Goal: Information Seeking & Learning: Learn about a topic

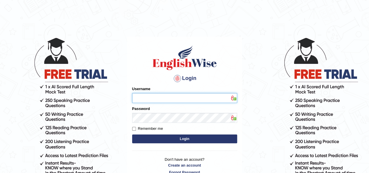
type input "IBJAJI"
click at [177, 142] on button "Login" at bounding box center [184, 139] width 105 height 9
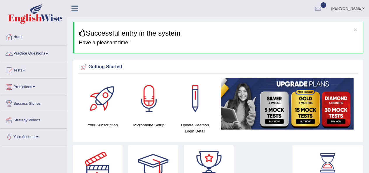
click at [28, 53] on link "Practice Questions" at bounding box center [33, 53] width 67 height 15
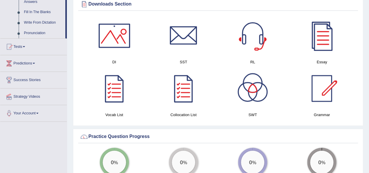
scroll to position [338, 0]
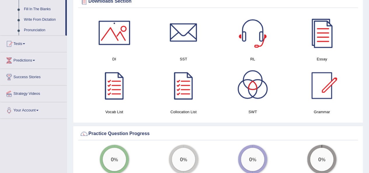
drag, startPoint x: 67, startPoint y: 31, endPoint x: 67, endPoint y: 21, distance: 9.9
click at [67, 21] on div "× Successful entry in the system Have a pleasant time! Please login from Deskto…" at bounding box center [218, 88] width 302 height 852
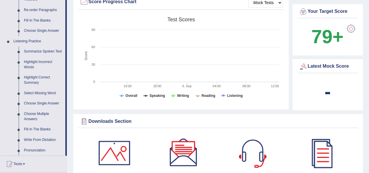
scroll to position [222, 0]
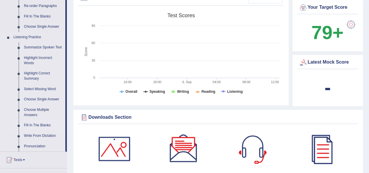
click at [32, 125] on link "Fill In The Blanks" at bounding box center [43, 125] width 44 height 11
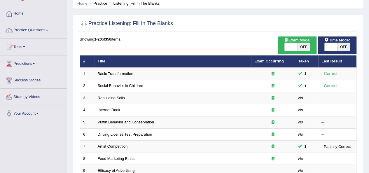
scroll to position [35, 0]
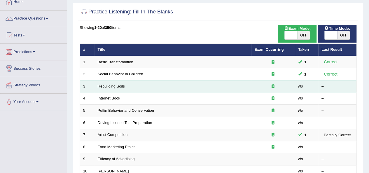
click at [113, 88] on td "Rebuilding Soils" at bounding box center [173, 86] width 157 height 12
click at [117, 85] on link "Rebuilding Soils" at bounding box center [111, 86] width 27 height 4
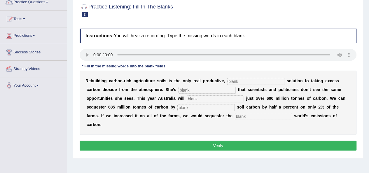
scroll to position [54, 0]
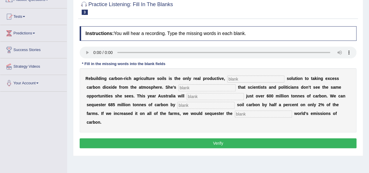
click at [248, 81] on input "text" at bounding box center [255, 79] width 57 height 7
click at [247, 79] on input "text" at bounding box center [255, 79] width 57 height 7
type input "productive"
click at [192, 88] on input "text" at bounding box center [207, 87] width 57 height 7
type input "frustrated"
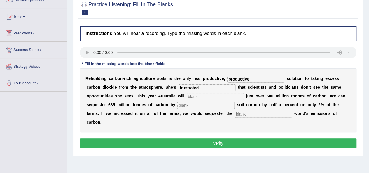
click at [206, 97] on input "text" at bounding box center [215, 96] width 57 height 7
type input "admit"
click at [203, 105] on input "text" at bounding box center [206, 105] width 57 height 7
type input "increasing"
click at [251, 114] on input "text" at bounding box center [263, 114] width 57 height 7
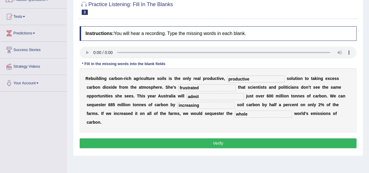
type input "whole"
click at [220, 140] on button "Verify" at bounding box center [218, 143] width 277 height 10
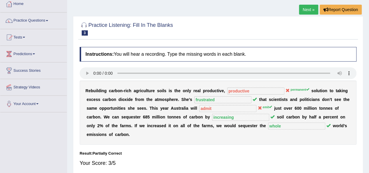
scroll to position [16, 0]
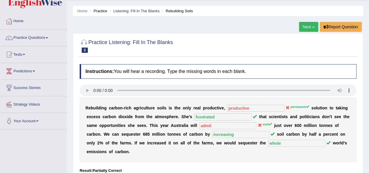
click at [307, 26] on link "Next »" at bounding box center [308, 27] width 19 height 10
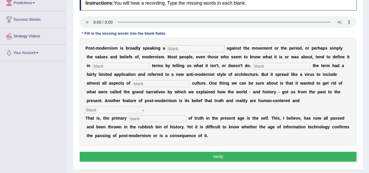
scroll to position [85, 0]
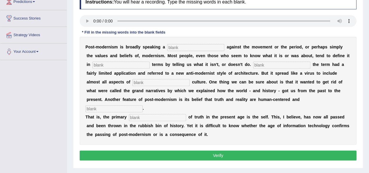
click at [176, 46] on input "text" at bounding box center [195, 47] width 57 height 7
type input "reaction"
click at [136, 63] on input "text" at bounding box center [121, 65] width 57 height 7
type input "negative"
click at [257, 65] on input "text" at bounding box center [281, 65] width 57 height 7
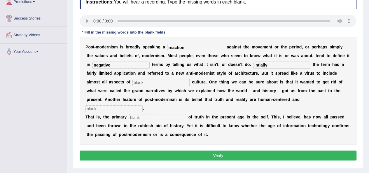
type input "intially"
click at [137, 81] on input "text" at bounding box center [161, 82] width 57 height 7
type input "conteporary"
click at [164, 114] on input "text" at bounding box center [157, 117] width 57 height 7
click at [143, 105] on input "text" at bounding box center [114, 108] width 57 height 7
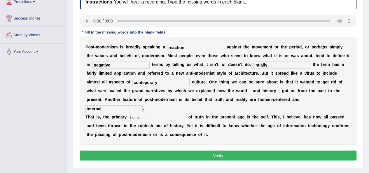
type input "internal"
click at [156, 114] on input "text" at bounding box center [157, 117] width 57 height 7
type input "source"
click at [215, 151] on button "Verify" at bounding box center [218, 156] width 277 height 10
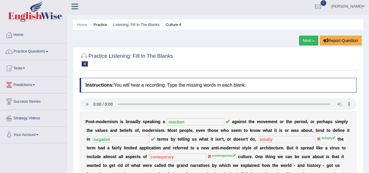
scroll to position [9, 0]
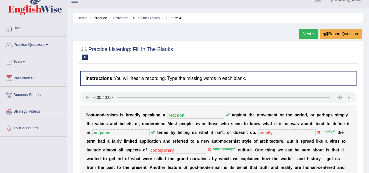
click at [304, 32] on link "Next »" at bounding box center [308, 34] width 19 height 10
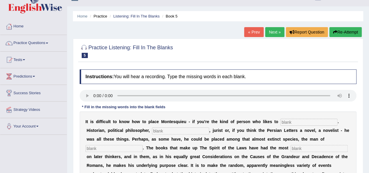
scroll to position [62, 0]
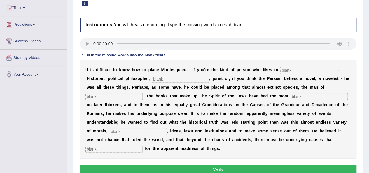
click at [165, 81] on input "text" at bounding box center [180, 79] width 57 height 7
click at [295, 72] on input "text" at bounding box center [309, 70] width 57 height 7
type input "categorised"
click at [177, 78] on input "text" at bounding box center [180, 79] width 57 height 7
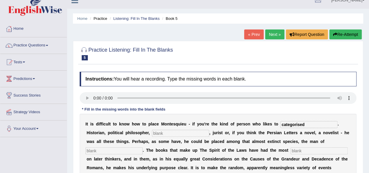
scroll to position [7, 0]
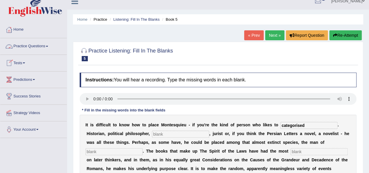
click at [20, 45] on link "Practice Questions" at bounding box center [33, 45] width 67 height 15
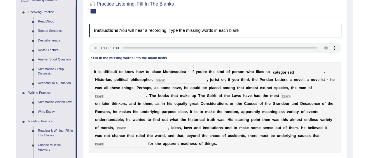
scroll to position [53, 0]
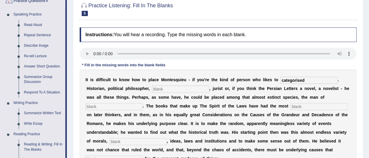
click at [69, 131] on div "Toggle navigation Home Practice Questions Speaking Practice Read Aloud Repeat S…" at bounding box center [184, 99] width 369 height 304
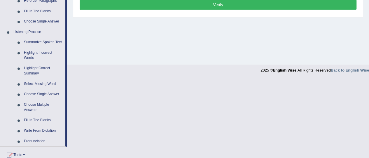
scroll to position [244, 0]
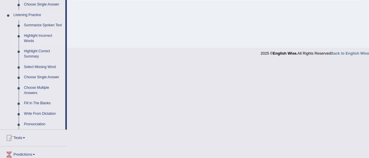
click at [34, 34] on link "Highlight Incorrect Words" at bounding box center [43, 38] width 44 height 15
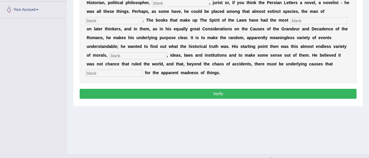
scroll to position [148, 0]
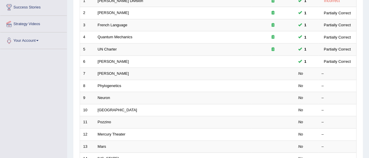
scroll to position [97, 0]
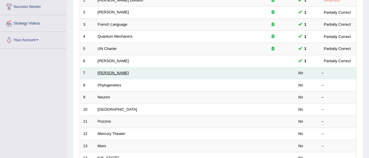
click at [105, 72] on link "[PERSON_NAME]" at bounding box center [113, 73] width 31 height 4
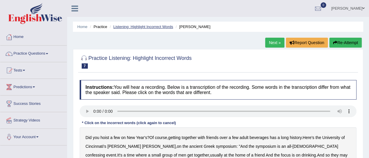
click at [123, 25] on link "Listening: Highlight Incorrect Words" at bounding box center [143, 27] width 60 height 4
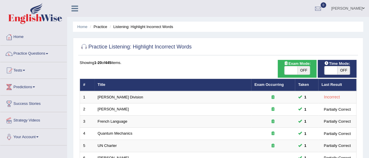
click at [291, 70] on span at bounding box center [291, 70] width 13 height 8
checkbox input "true"
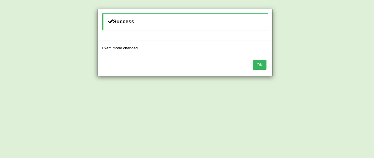
click at [259, 63] on button "OK" at bounding box center [259, 65] width 13 height 10
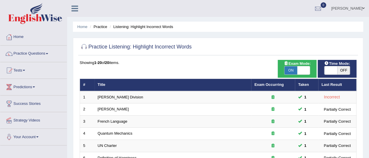
click at [330, 69] on span at bounding box center [331, 70] width 13 height 8
checkbox input "true"
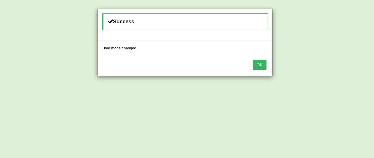
click at [259, 65] on button "OK" at bounding box center [259, 65] width 13 height 10
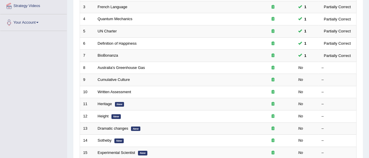
scroll to position [120, 0]
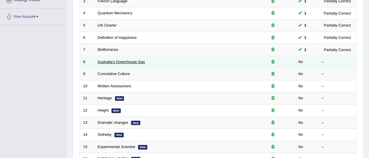
click at [118, 62] on link "Australia's Greenhouse Gas" at bounding box center [121, 62] width 47 height 4
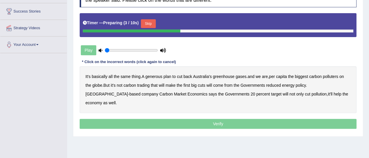
scroll to position [96, 0]
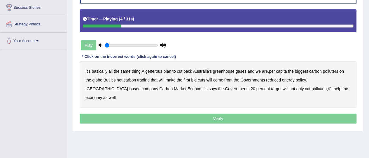
click at [157, 71] on b "generous" at bounding box center [153, 71] width 17 height 5
click at [224, 71] on b "greenhouse" at bounding box center [224, 71] width 22 height 5
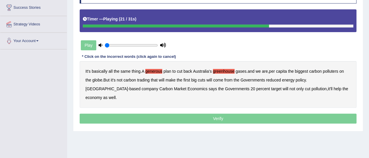
click at [279, 80] on b "reduced" at bounding box center [273, 80] width 15 height 5
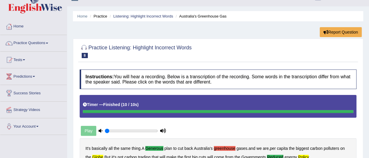
scroll to position [0, 0]
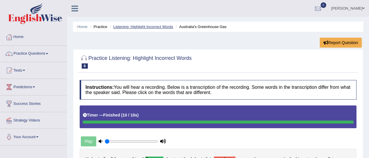
click at [157, 28] on link "Listening: Highlight Incorrect Words" at bounding box center [143, 27] width 60 height 4
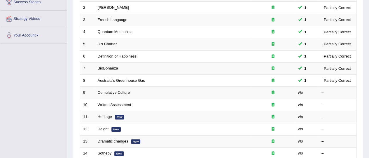
scroll to position [114, 0]
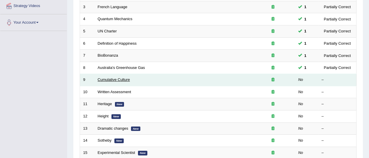
click at [106, 79] on link "Cumulative Culture" at bounding box center [114, 79] width 32 height 4
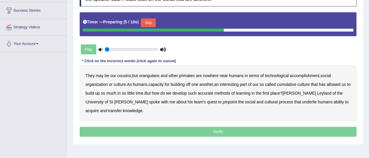
scroll to position [94, 0]
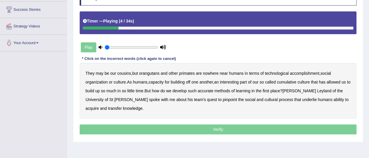
click at [150, 73] on b "orangutans" at bounding box center [149, 73] width 20 height 5
click at [304, 74] on b "accomplishment" at bounding box center [304, 73] width 29 height 5
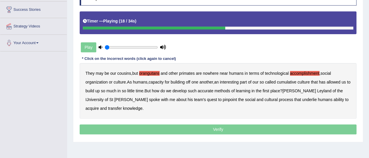
click at [233, 80] on b "interesting" at bounding box center [229, 82] width 19 height 5
click at [211, 91] on b "accurate" at bounding box center [206, 90] width 16 height 5
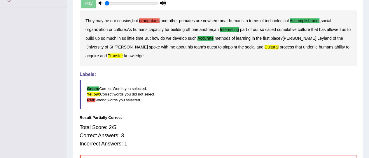
scroll to position [0, 0]
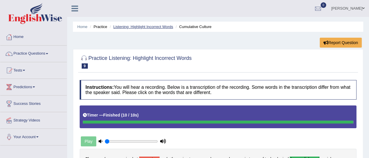
click at [156, 28] on link "Listening: Highlight Incorrect Words" at bounding box center [143, 27] width 60 height 4
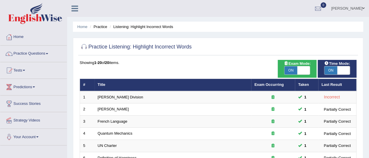
scroll to position [138, 0]
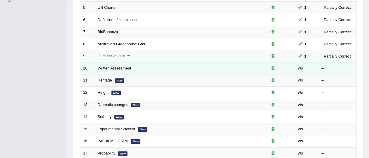
click at [117, 67] on link "Written Assessment" at bounding box center [115, 68] width 34 height 4
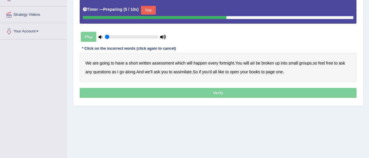
scroll to position [117, 0]
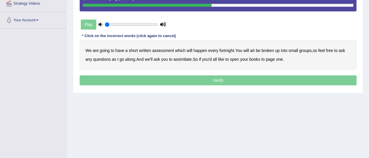
click at [269, 49] on b "broken" at bounding box center [268, 50] width 13 height 5
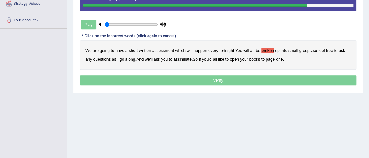
click at [183, 58] on b "assimilate" at bounding box center [183, 59] width 18 height 5
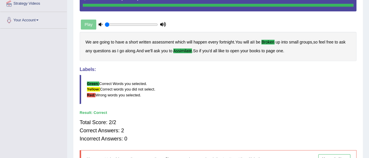
scroll to position [0, 0]
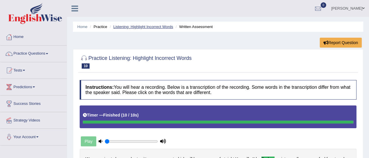
click at [152, 26] on link "Listening: Highlight Incorrect Words" at bounding box center [143, 27] width 60 height 4
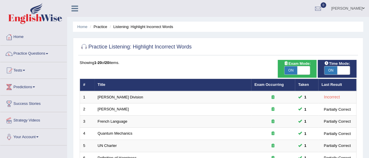
scroll to position [138, 0]
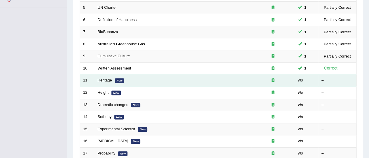
click at [103, 78] on link "Heritage" at bounding box center [105, 80] width 14 height 4
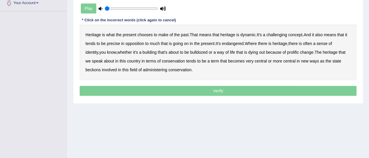
scroll to position [138, 0]
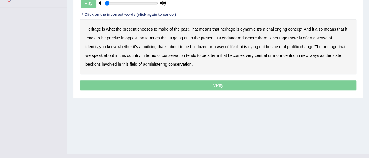
click at [115, 38] on b "precise" at bounding box center [113, 38] width 13 height 5
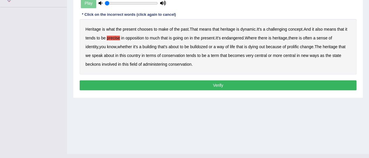
click at [95, 65] on b "beckons" at bounding box center [93, 64] width 15 height 5
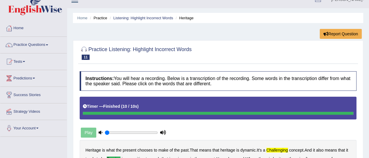
scroll to position [0, 0]
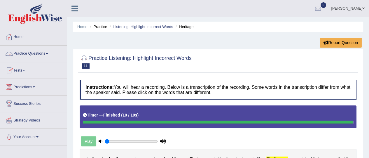
click at [34, 51] on link "Practice Questions" at bounding box center [33, 53] width 67 height 15
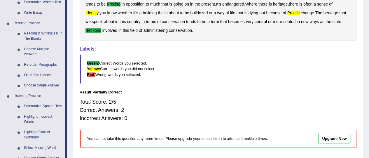
scroll to position [175, 0]
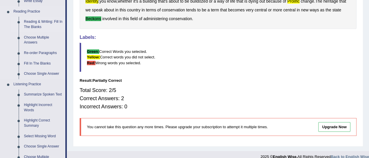
click at [37, 21] on link "Reading & Writing: Fill In The Blanks" at bounding box center [43, 24] width 44 height 15
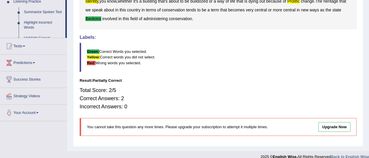
scroll to position [113, 0]
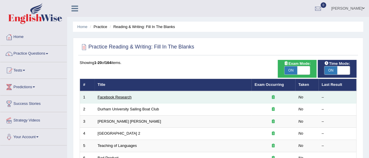
click at [121, 97] on link "Facebook Research" at bounding box center [115, 97] width 34 height 4
